Goal: Navigation & Orientation: Find specific page/section

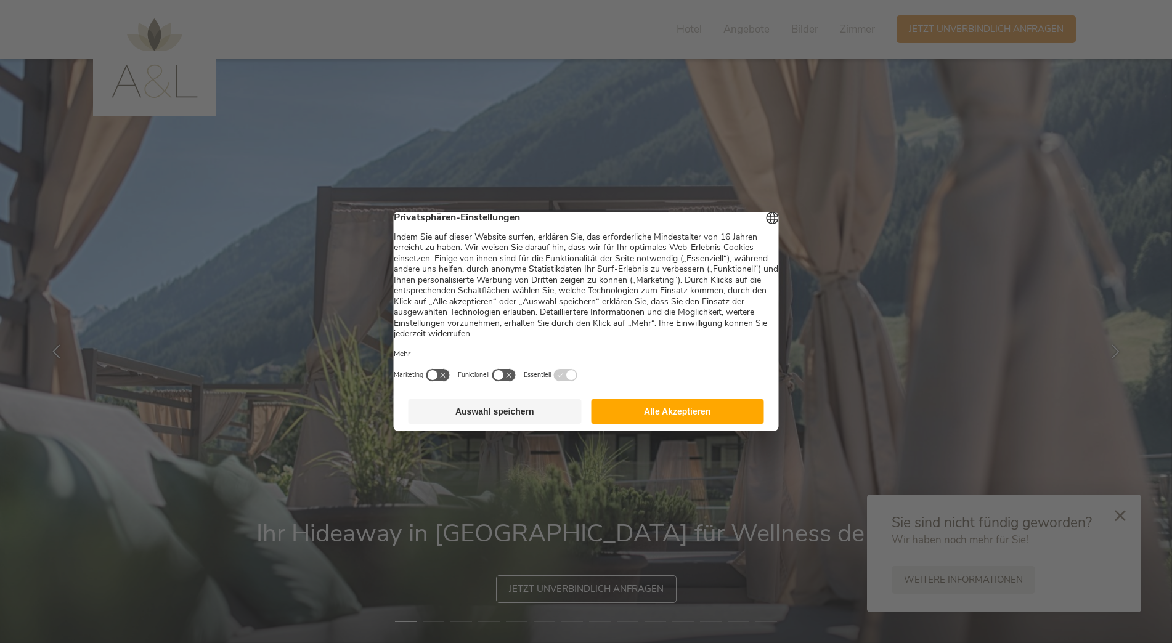
click at [695, 424] on button "Alle Akzeptieren" at bounding box center [677, 411] width 173 height 25
click at [700, 419] on img at bounding box center [586, 351] width 1172 height 585
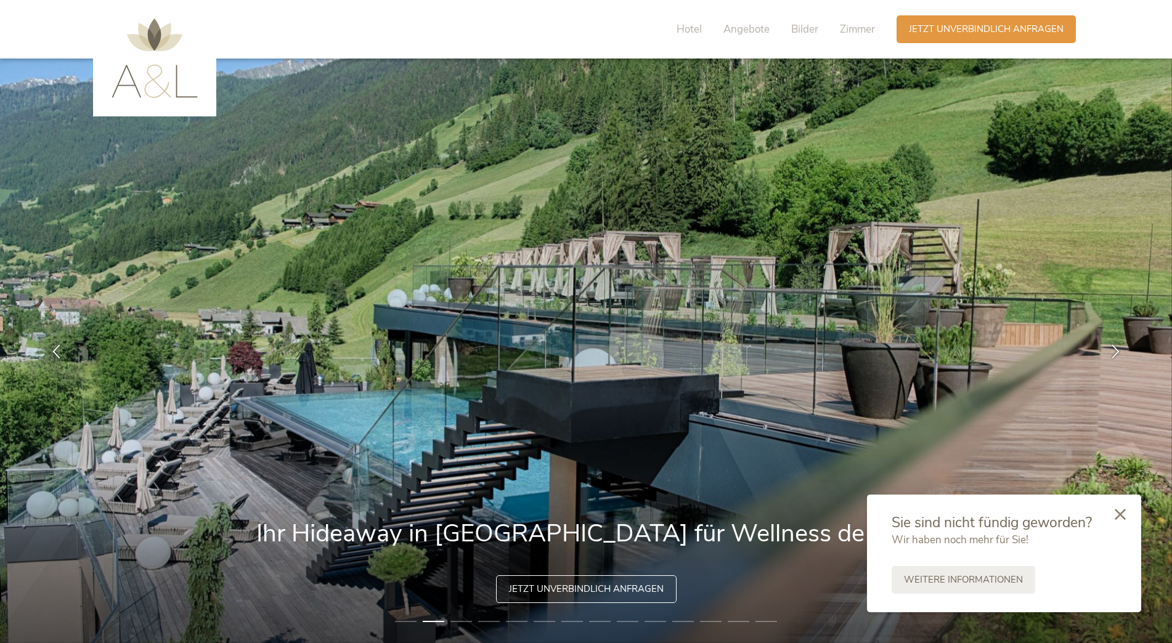
click at [1120, 511] on icon at bounding box center [1119, 514] width 11 height 11
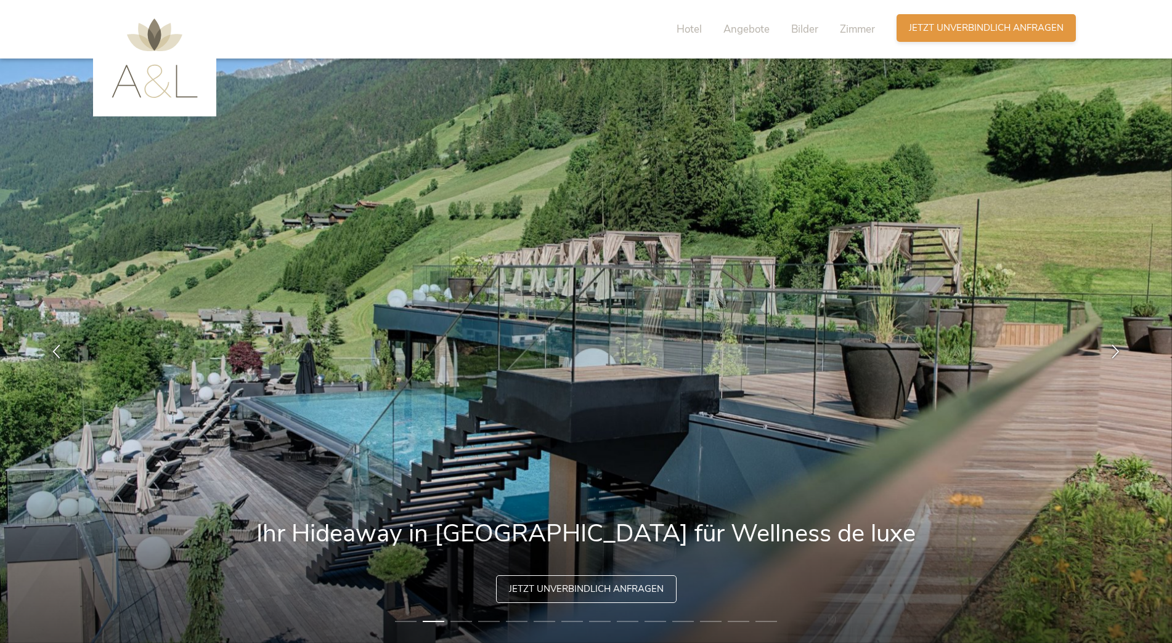
click at [970, 31] on span "Jetzt unverbindlich anfragen" at bounding box center [986, 28] width 155 height 13
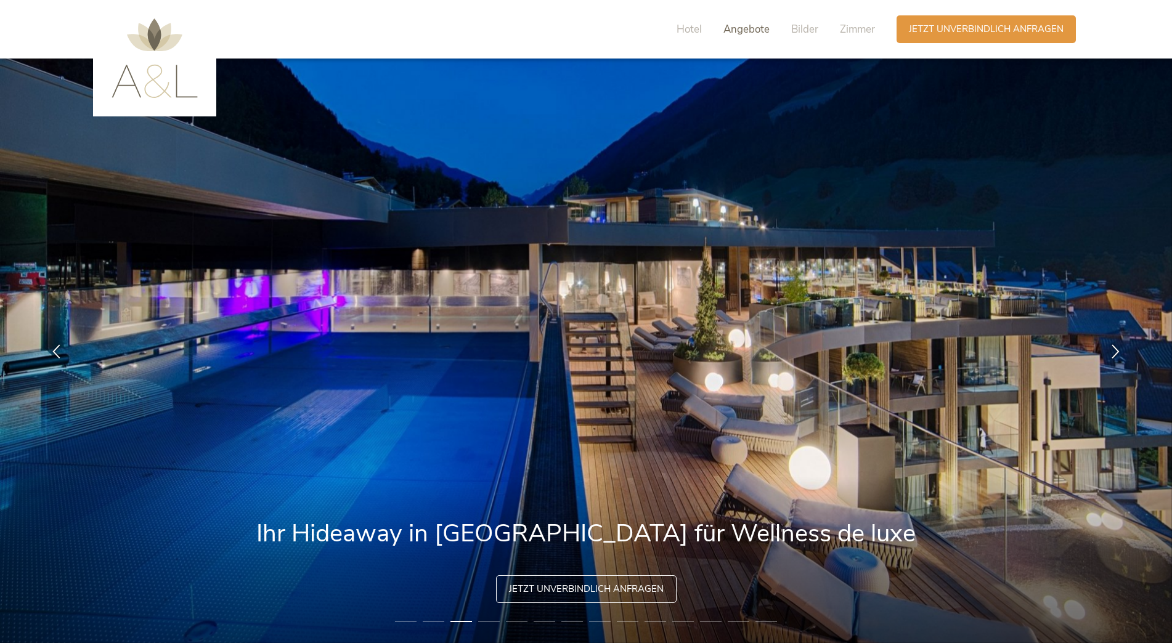
click at [736, 31] on span "Angebote" at bounding box center [746, 29] width 46 height 14
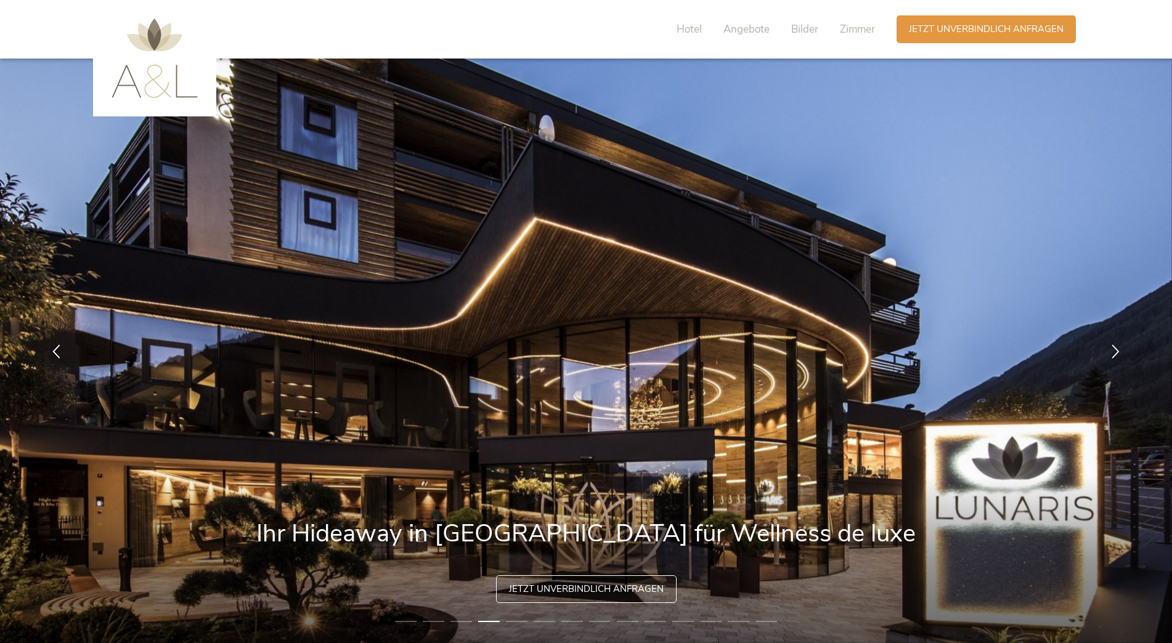
click at [175, 73] on img at bounding box center [154, 57] width 86 height 79
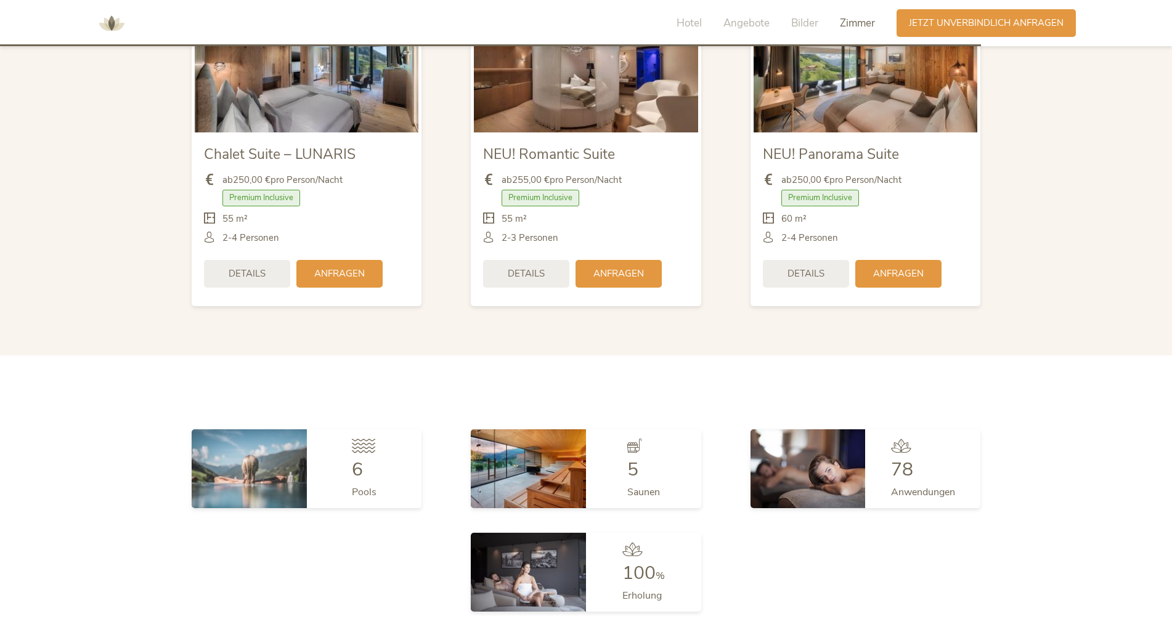
scroll to position [3164, 0]
